Goal: Task Accomplishment & Management: Manage account settings

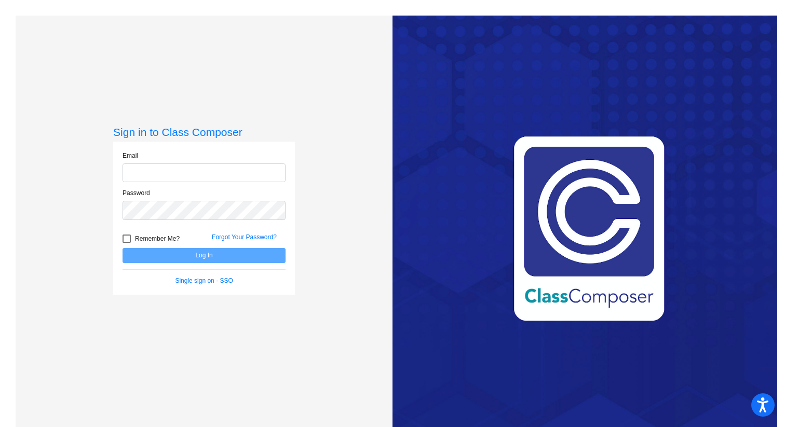
type input "[EMAIL_ADDRESS][PERSON_NAME][DOMAIN_NAME]"
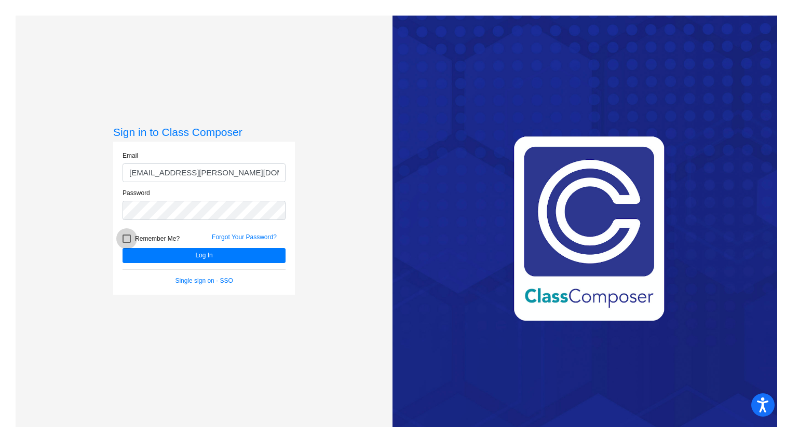
click at [126, 241] on div at bounding box center [127, 239] width 8 height 8
click at [126, 243] on input "Remember Me?" at bounding box center [126, 243] width 1 height 1
checkbox input "true"
click at [143, 254] on button "Log In" at bounding box center [204, 255] width 163 height 15
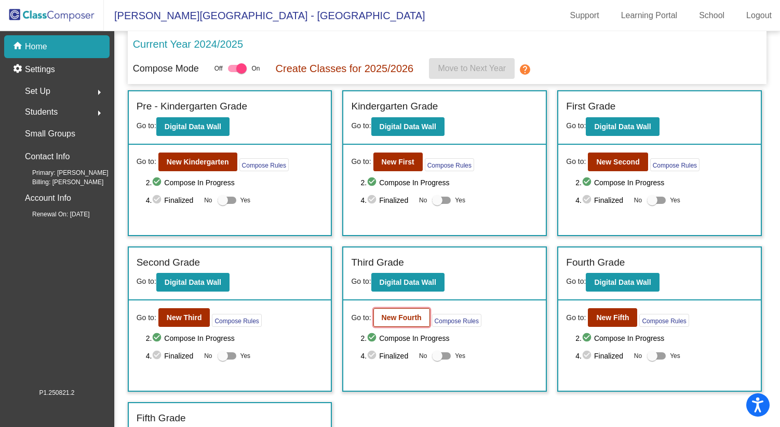
click at [407, 318] on b "New Fourth" at bounding box center [402, 318] width 40 height 8
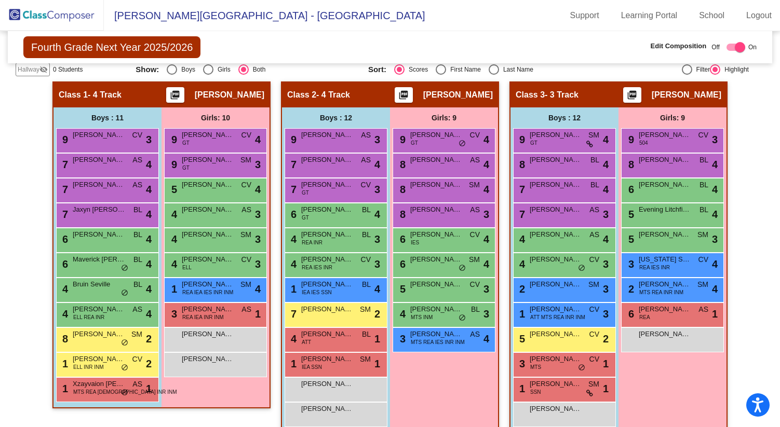
scroll to position [213, 0]
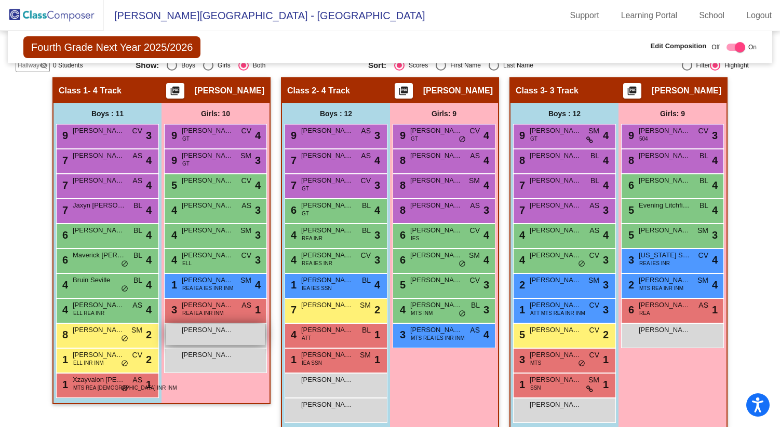
click at [210, 334] on span "[PERSON_NAME]" at bounding box center [208, 330] width 52 height 10
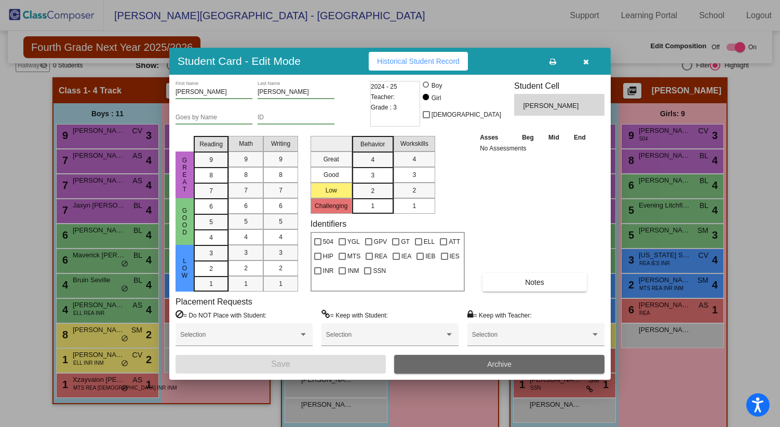
click at [482, 363] on button "Archive" at bounding box center [499, 364] width 210 height 19
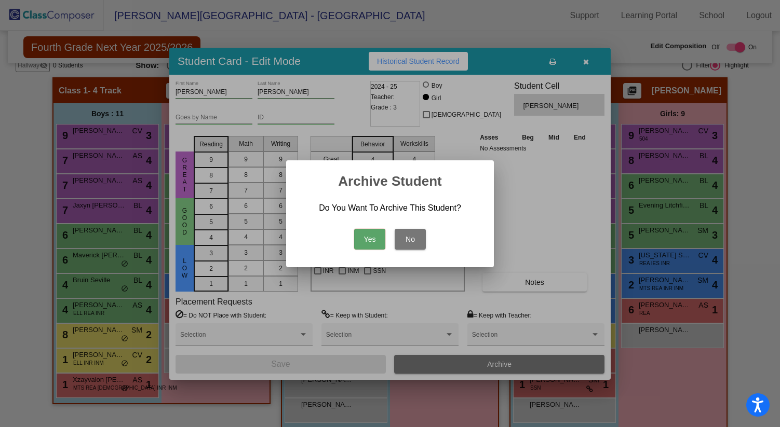
click at [374, 241] on button "Yes" at bounding box center [369, 239] width 31 height 21
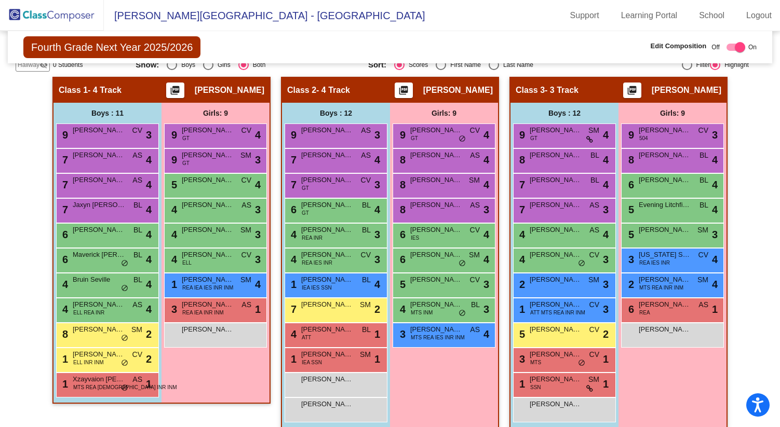
scroll to position [214, 0]
